Goal: Task Accomplishment & Management: Use online tool/utility

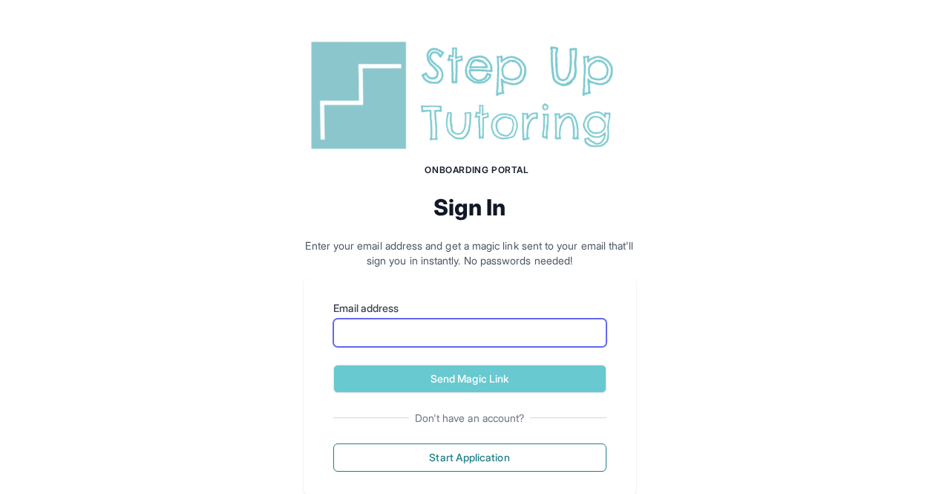
click at [448, 321] on input "Email address" at bounding box center [469, 333] width 273 height 28
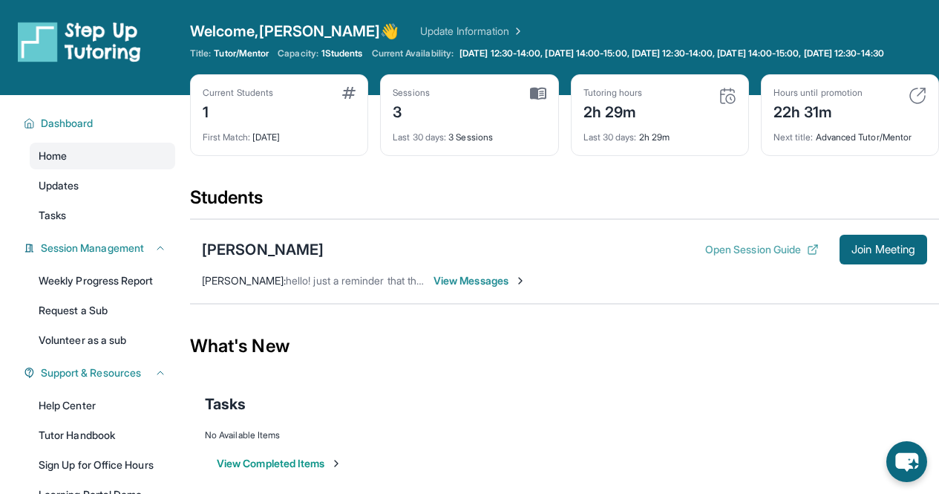
click at [714, 257] on button "Open Session Guide" at bounding box center [762, 249] width 114 height 15
